Goal: Information Seeking & Learning: Learn about a topic

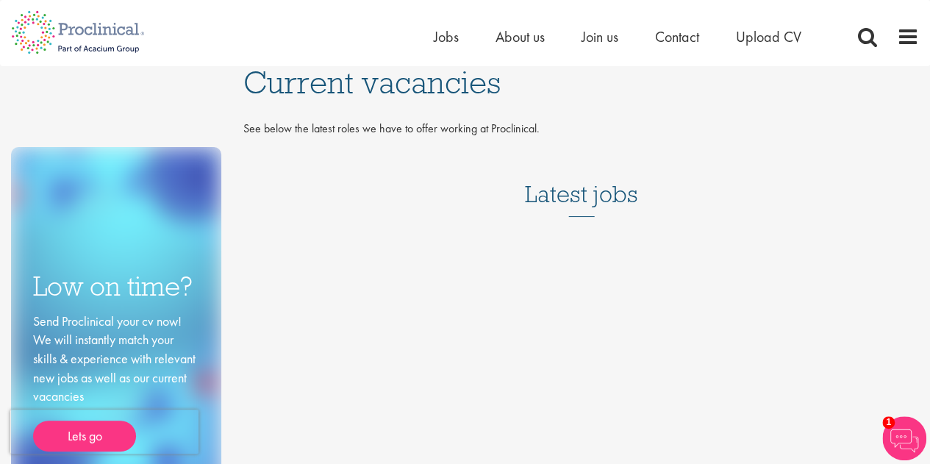
click at [565, 190] on h3 "Latest jobs" at bounding box center [581, 181] width 113 height 72
click at [434, 234] on div "Latest jobs" at bounding box center [581, 190] width 676 height 90
click at [913, 29] on span at bounding box center [908, 37] width 22 height 22
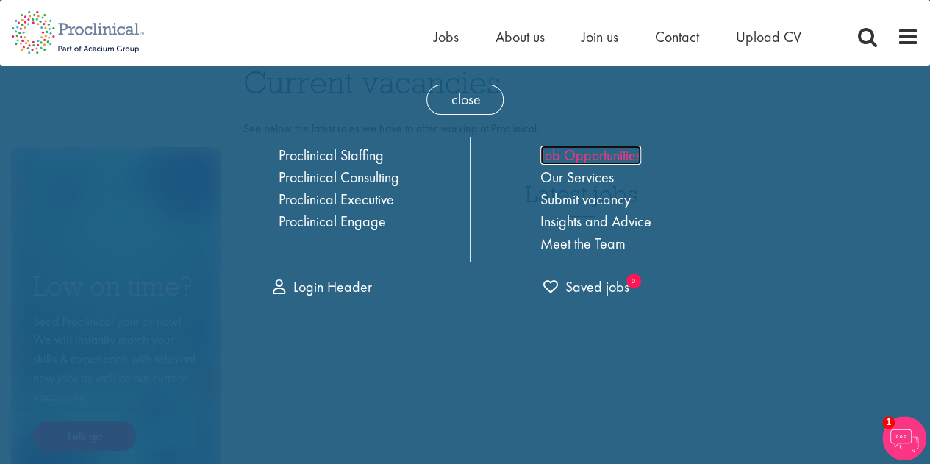
click at [629, 153] on link "Job Opportunities" at bounding box center [590, 155] width 101 height 19
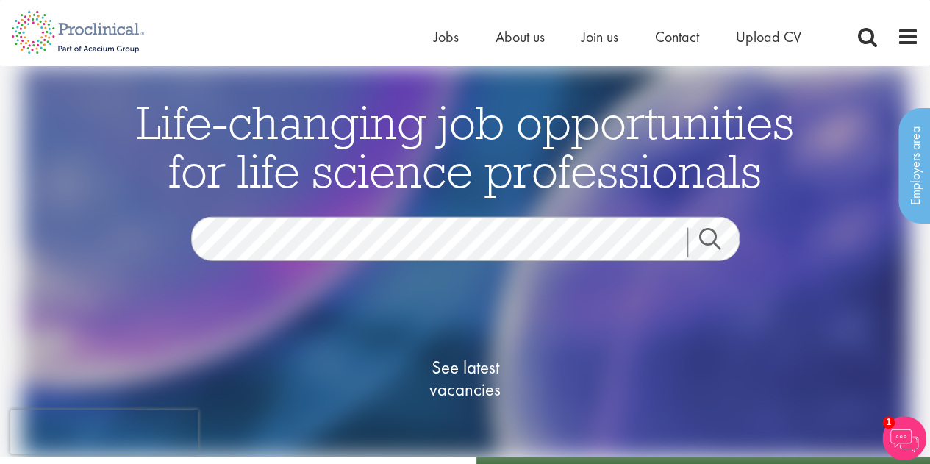
drag, startPoint x: 937, startPoint y: 28, endPoint x: 940, endPoint y: 43, distance: 15.7
